Goal: Task Accomplishment & Management: Use online tool/utility

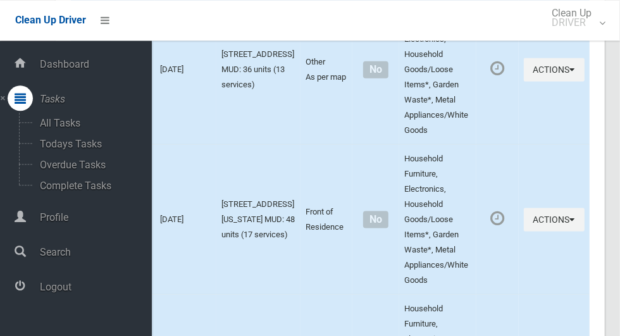
scroll to position [728, 0]
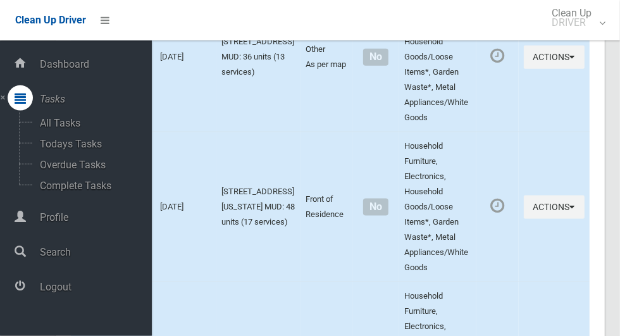
click at [506, 266] on td at bounding box center [497, 207] width 42 height 150
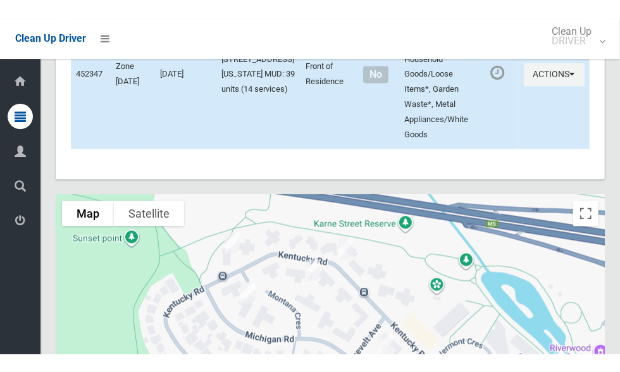
scroll to position [1182, 0]
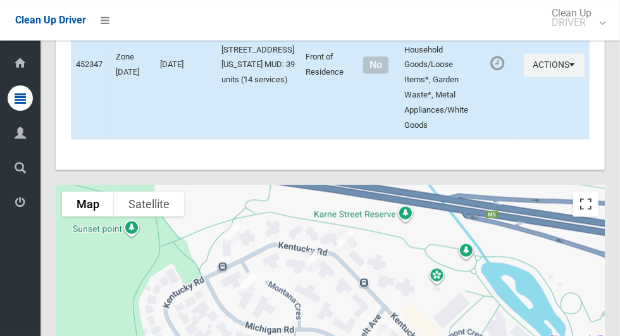
click at [591, 197] on button "Toggle fullscreen view" at bounding box center [585, 203] width 25 height 25
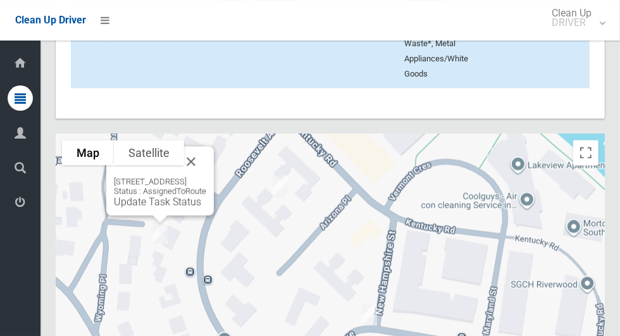
scroll to position [1255, 0]
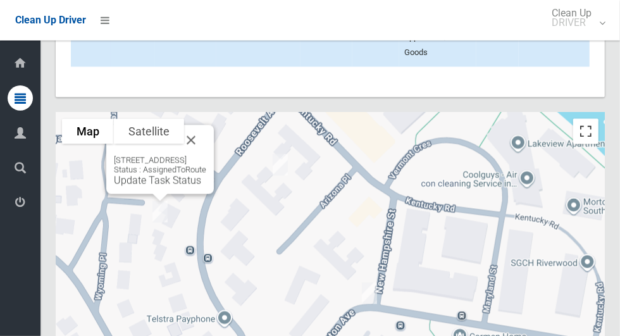
click at [590, 121] on button "Toggle fullscreen view" at bounding box center [585, 131] width 25 height 25
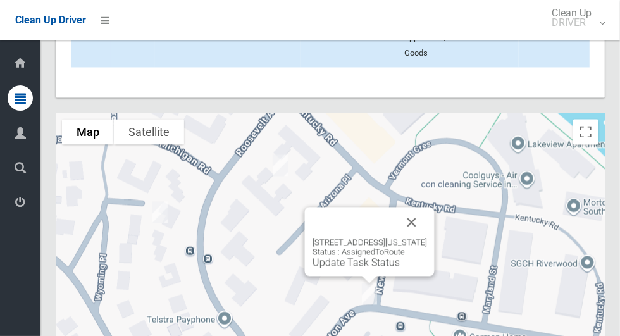
click at [326, 260] on link "Update Task Status" at bounding box center [355, 262] width 87 height 12
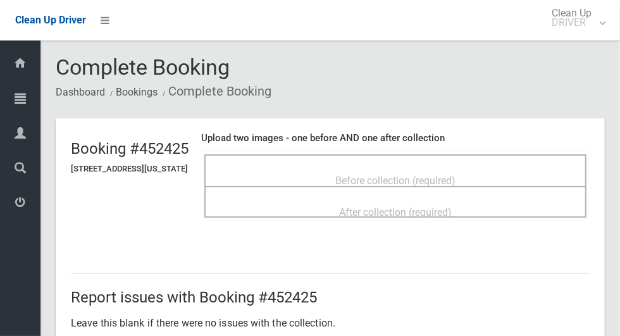
click at [458, 168] on div "Before collection (required)" at bounding box center [395, 179] width 354 height 23
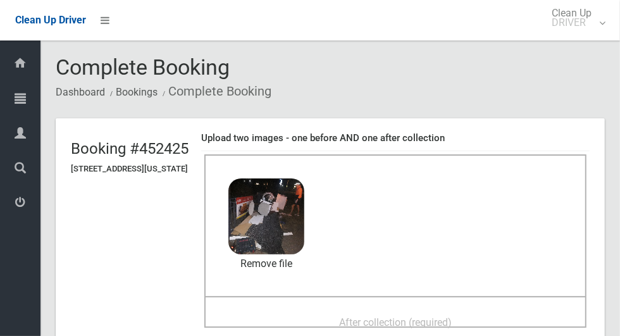
scroll to position [113, 0]
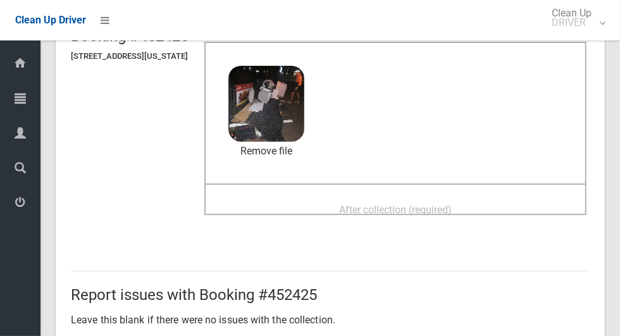
click at [426, 212] on span "After collection (required)" at bounding box center [395, 210] width 113 height 12
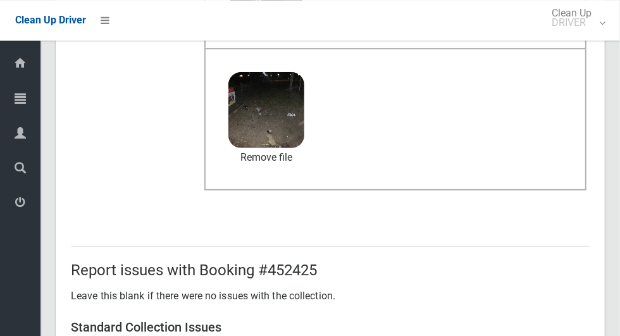
scroll to position [653, 0]
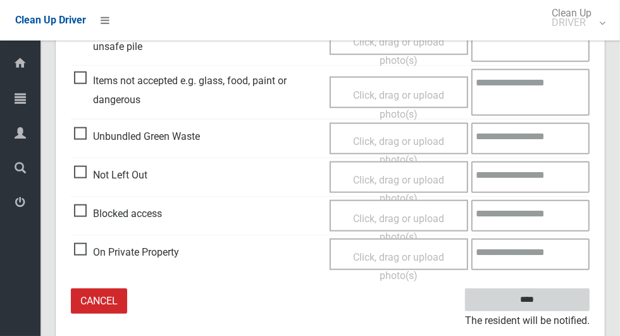
click at [549, 304] on input "****" at bounding box center [527, 299] width 125 height 23
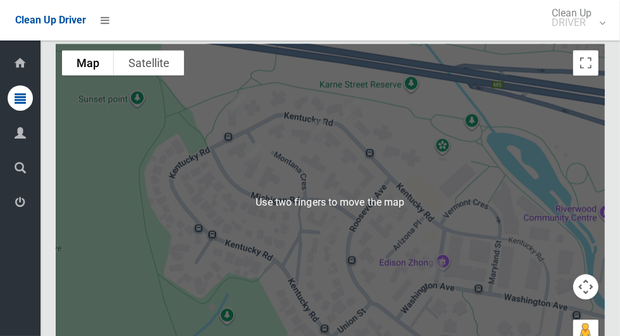
scroll to position [1322, 0]
